Goal: Transaction & Acquisition: Purchase product/service

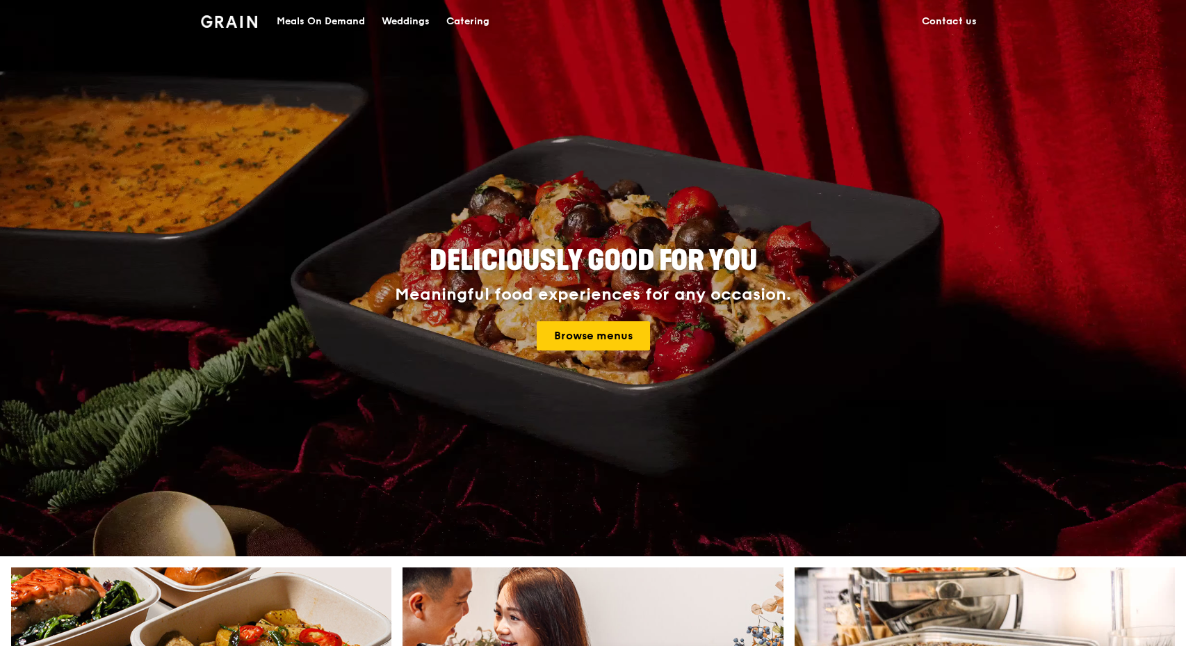
click at [459, 23] on div "Catering" at bounding box center [467, 22] width 43 height 42
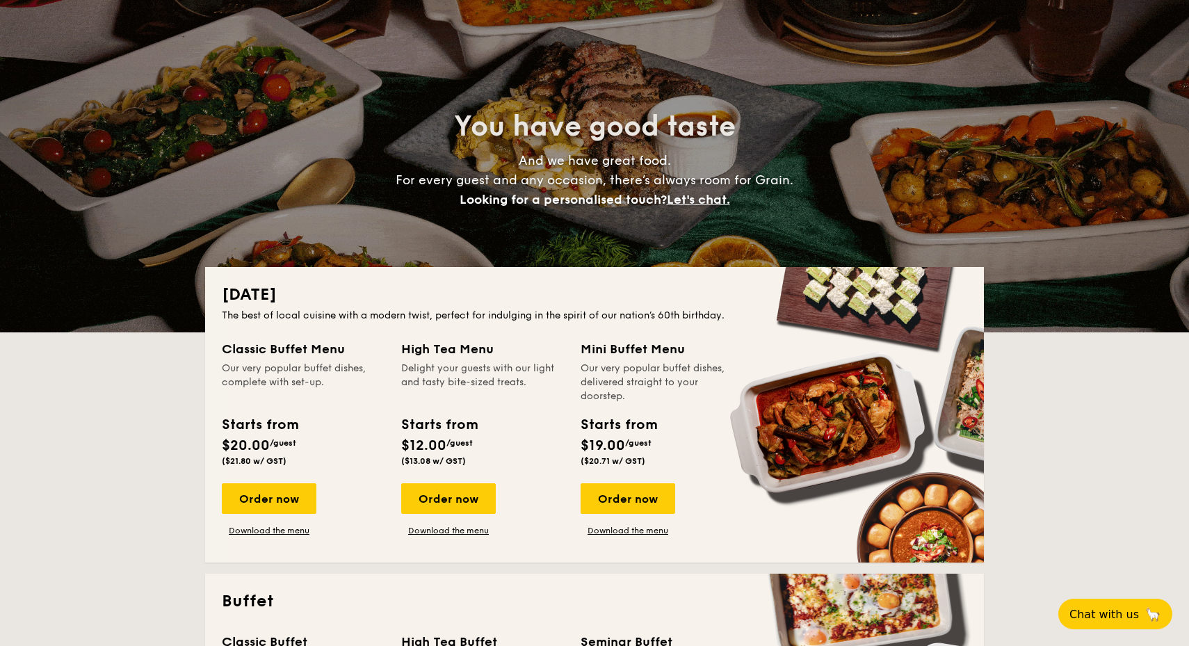
scroll to position [61, 0]
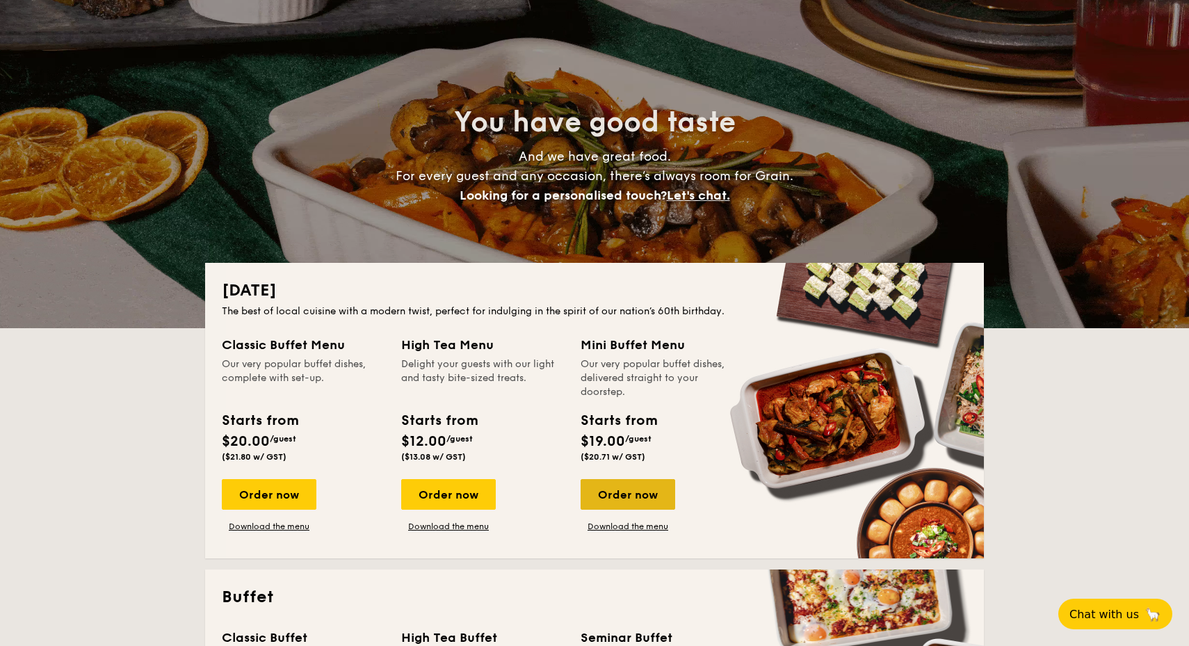
click at [629, 506] on div "Order now" at bounding box center [628, 494] width 95 height 31
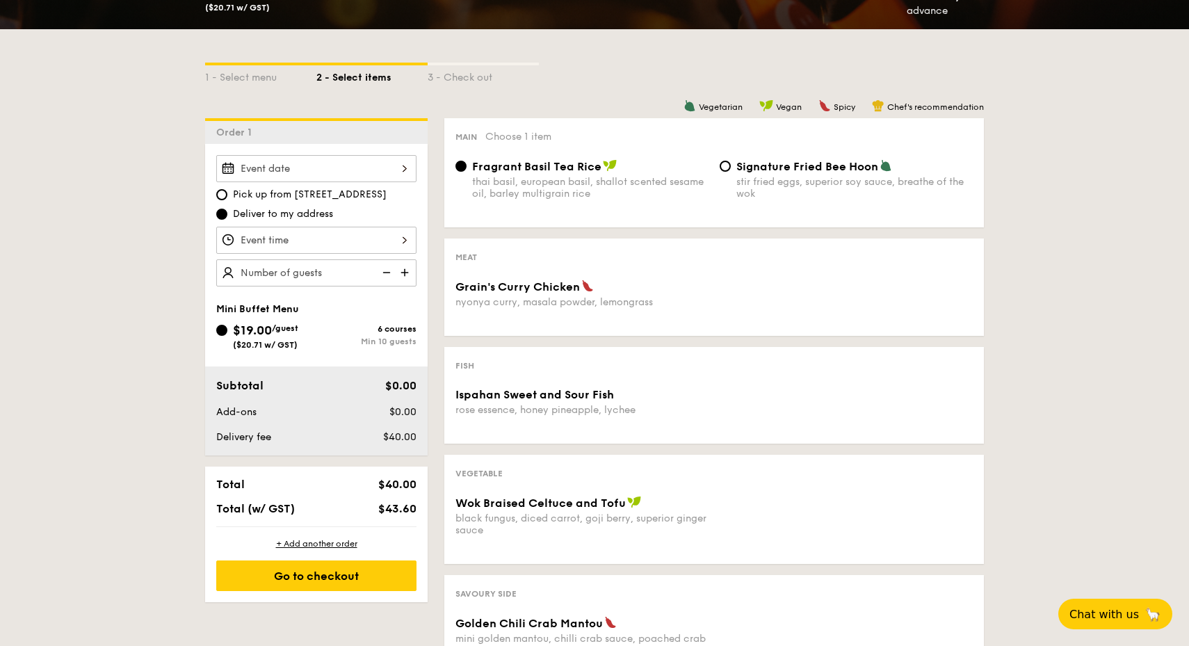
scroll to position [281, 0]
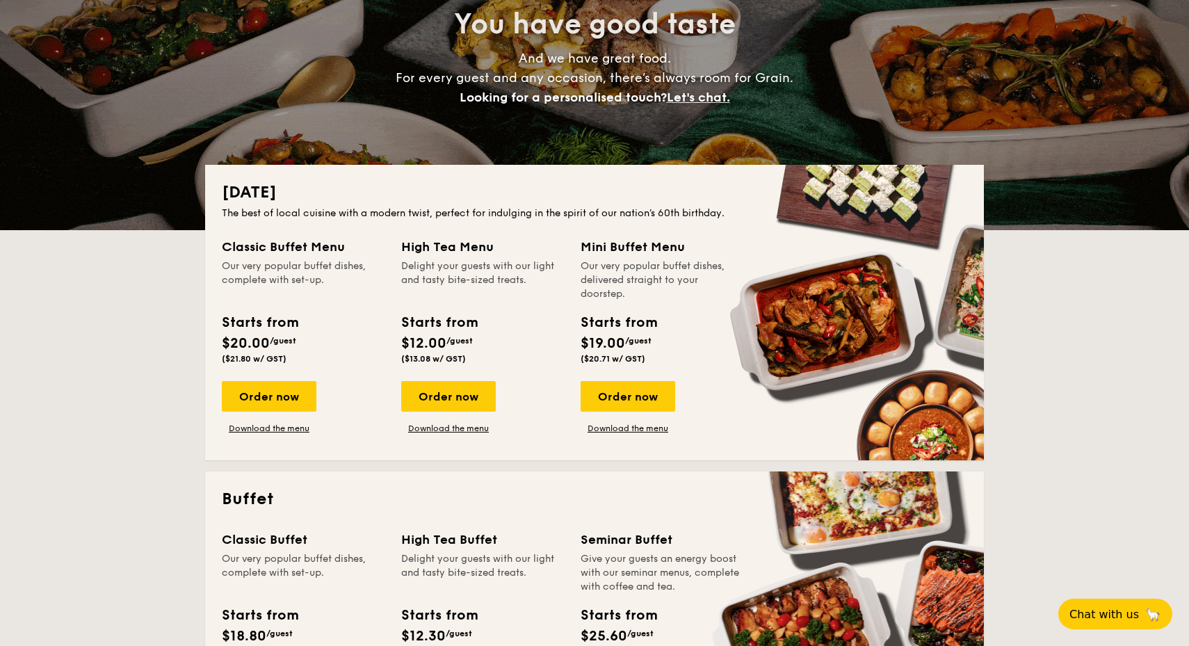
scroll to position [218, 0]
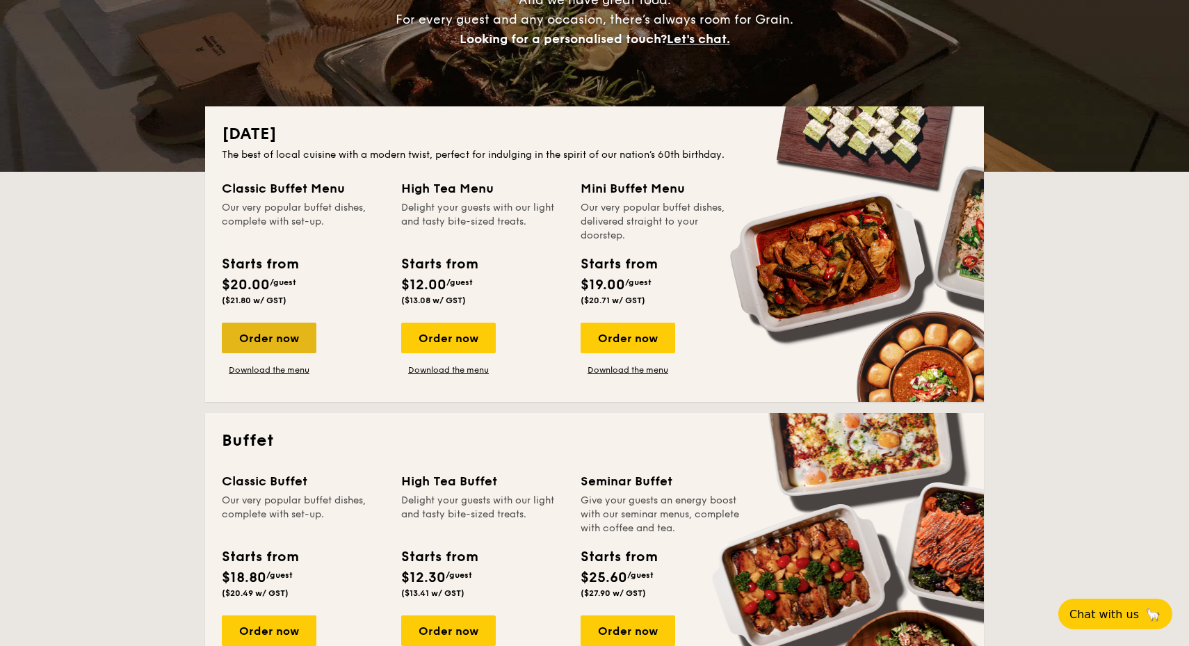
click at [297, 347] on div "Order now" at bounding box center [269, 338] width 95 height 31
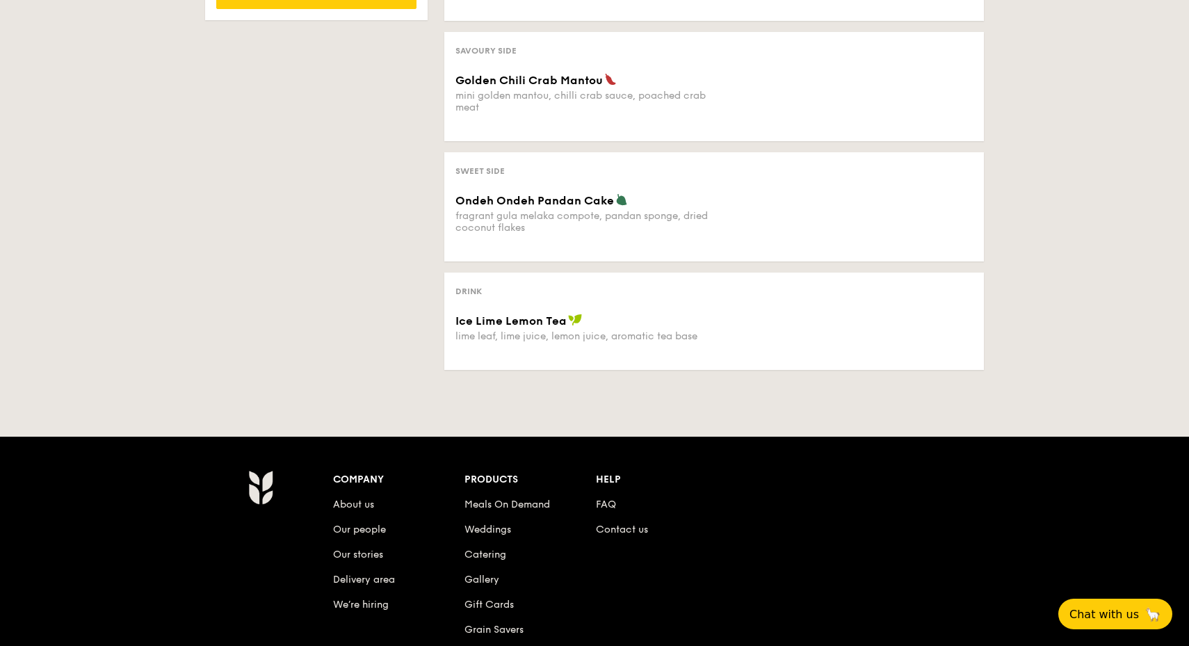
scroll to position [740, 0]
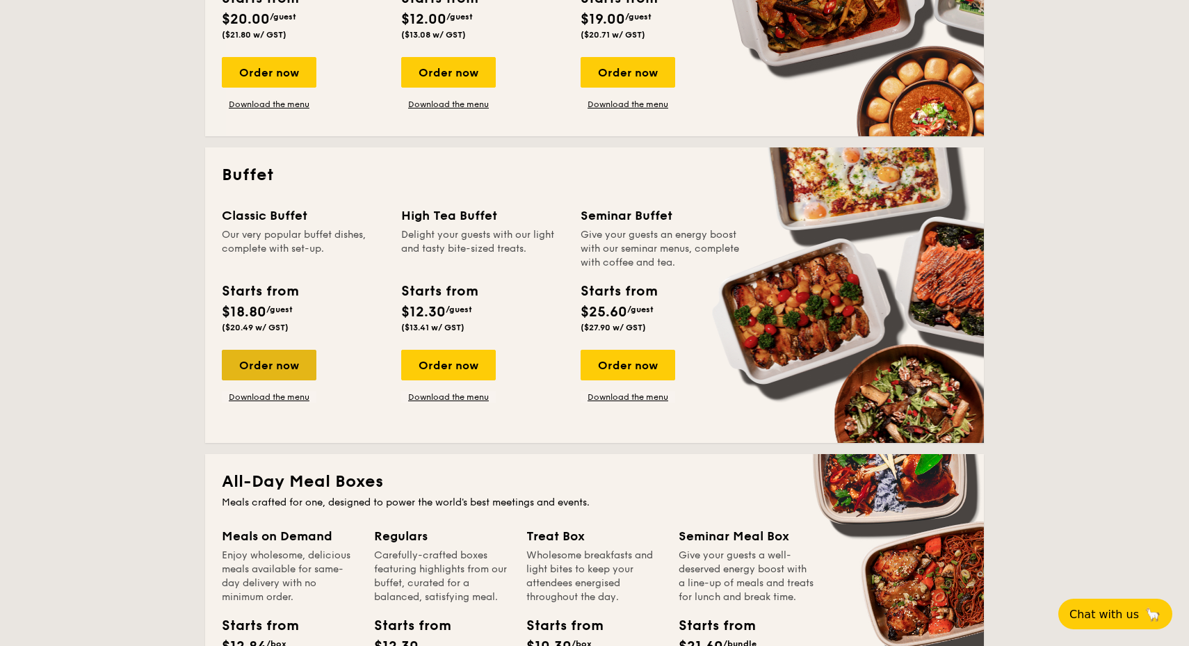
scroll to position [468, 0]
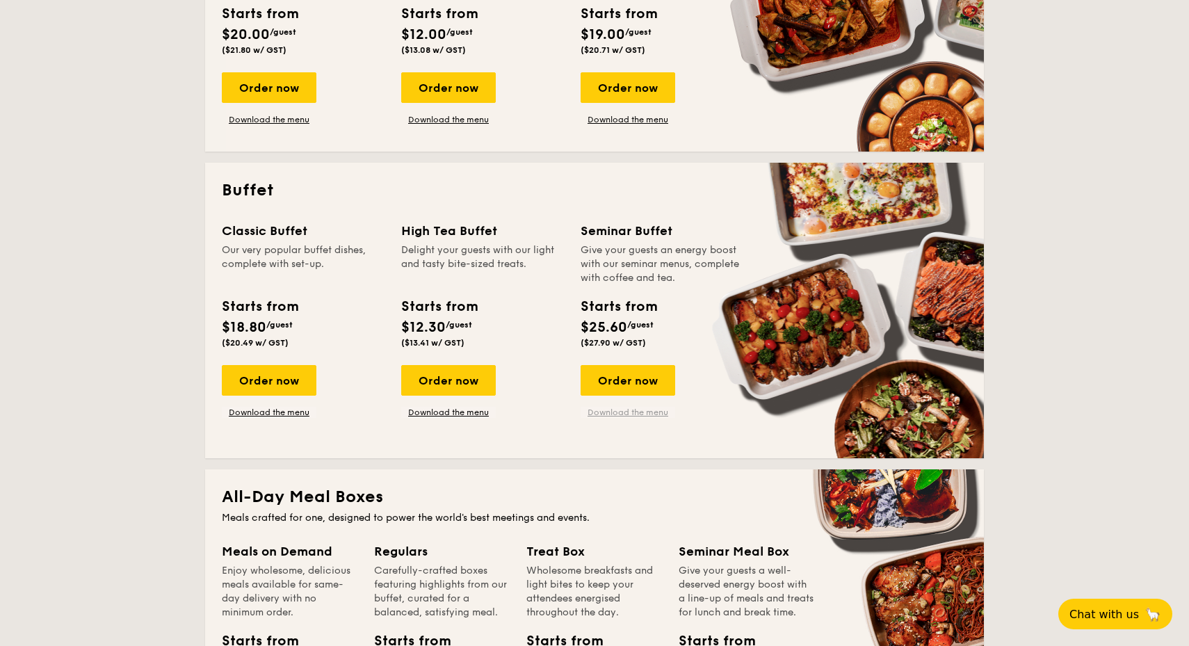
drag, startPoint x: 630, startPoint y: 387, endPoint x: 631, endPoint y: 408, distance: 21.6
click at [631, 408] on div "Order now Download the menu" at bounding box center [628, 391] width 95 height 53
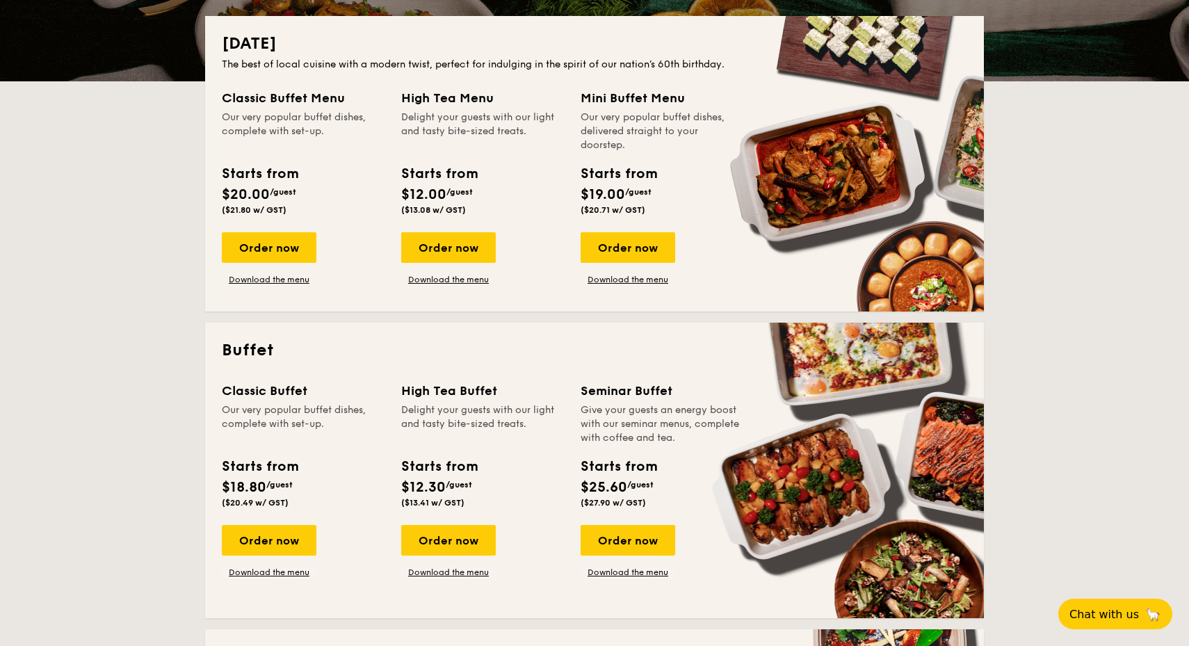
scroll to position [295, 0]
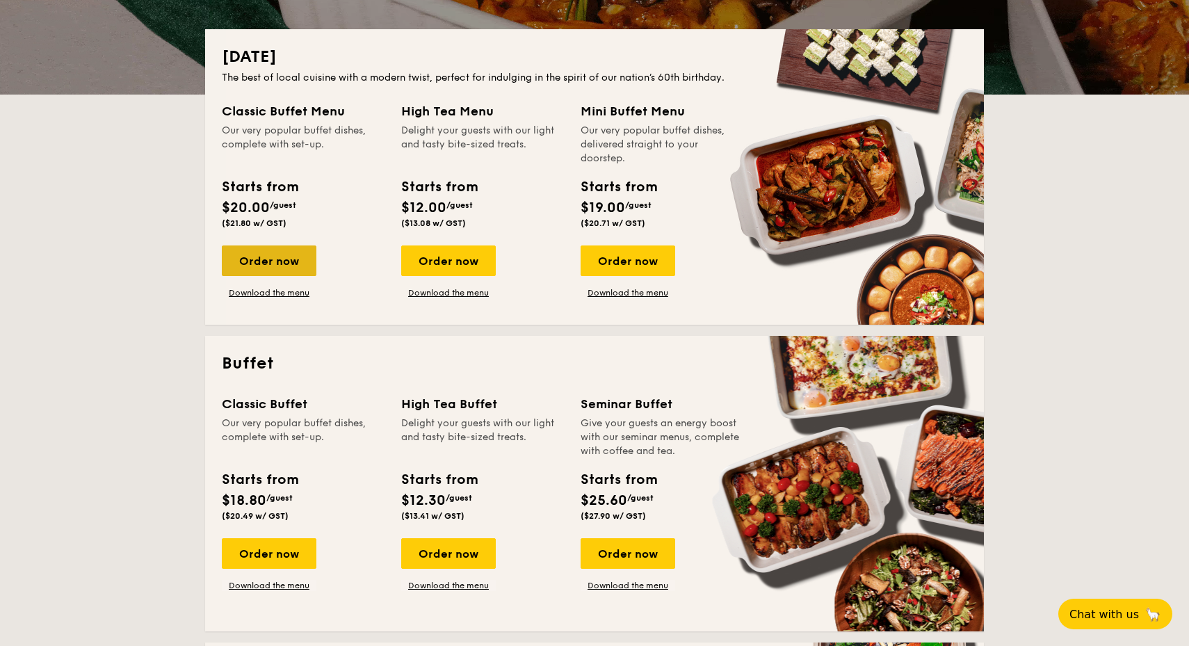
click at [298, 248] on div "Order now" at bounding box center [269, 260] width 95 height 31
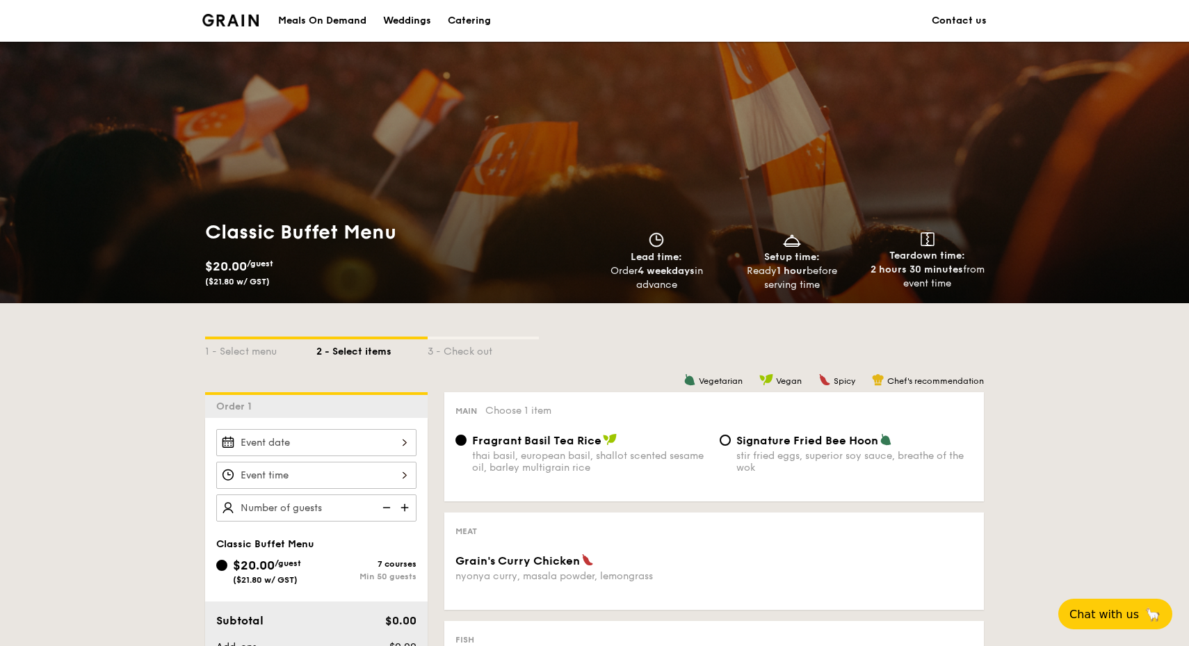
click at [603, 440] on img at bounding box center [610, 439] width 14 height 13
click at [467, 440] on input "Fragrant Basil Tea Rice thai basil, european basil, shallot scented sesame oil,…" at bounding box center [460, 440] width 11 height 11
click at [760, 451] on div "stir fried eggs, superior soy sauce, breathe of the wok" at bounding box center [854, 462] width 236 height 24
click at [731, 446] on input "Signature Fried Bee Hoon stir fried eggs, superior soy sauce, breathe of the wok" at bounding box center [725, 440] width 11 height 11
radio input "true"
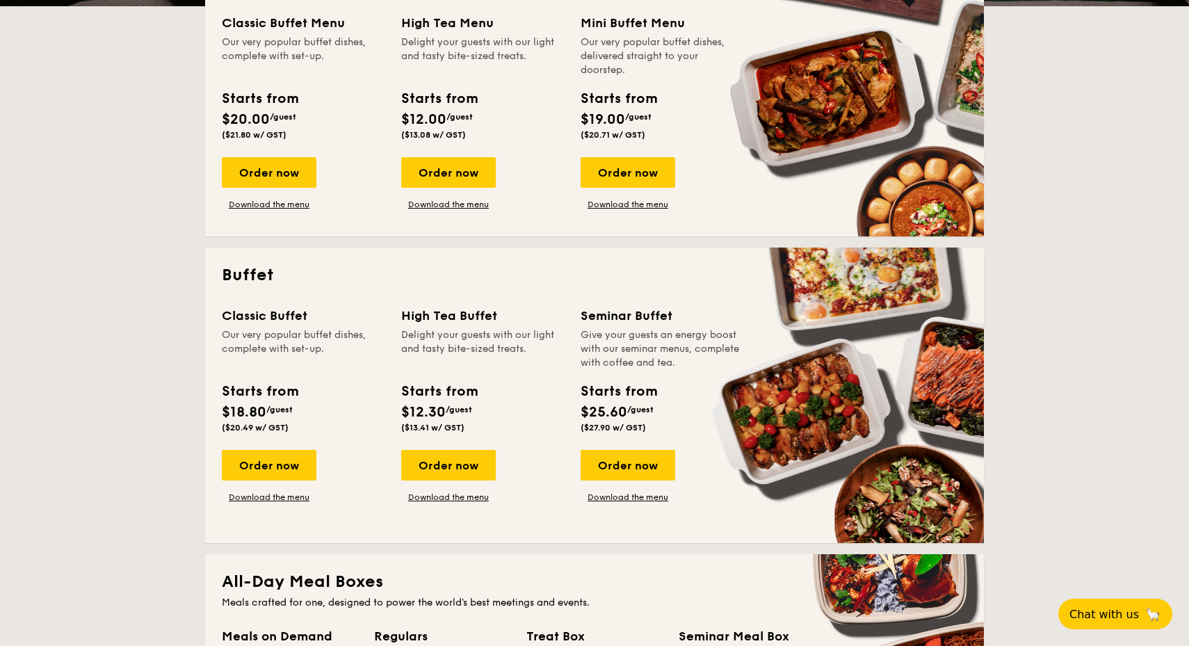
scroll to position [414, 0]
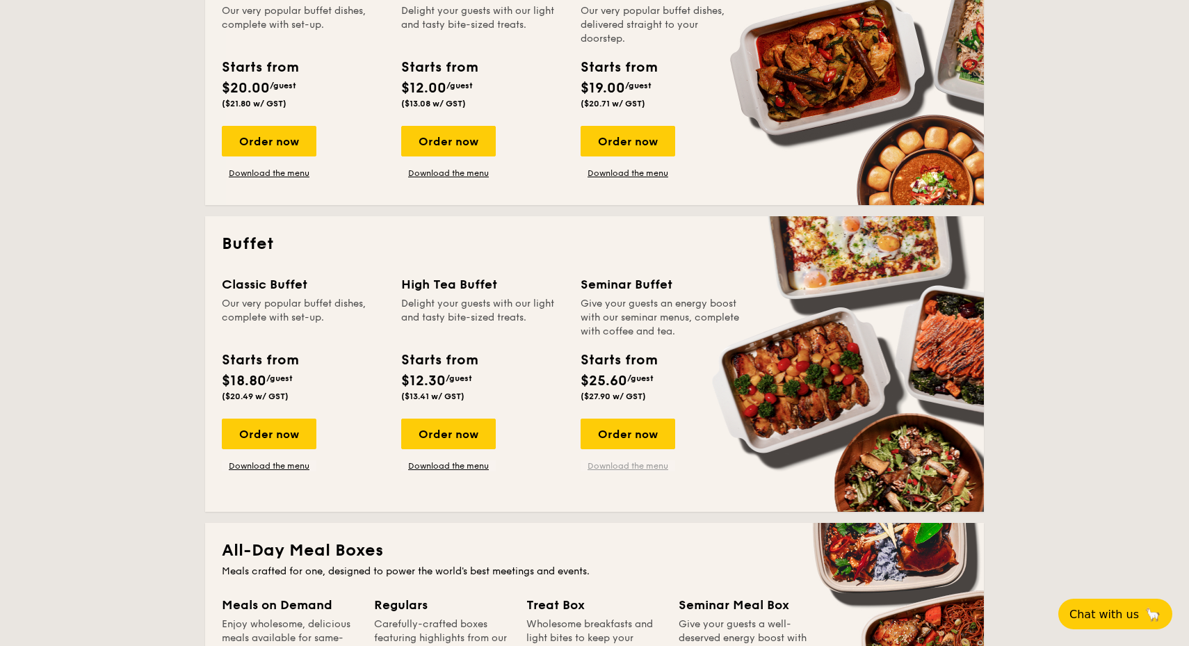
click at [617, 462] on link "Download the menu" at bounding box center [628, 465] width 95 height 11
click at [273, 469] on link "Download the menu" at bounding box center [269, 465] width 95 height 11
